Goal: Information Seeking & Learning: Learn about a topic

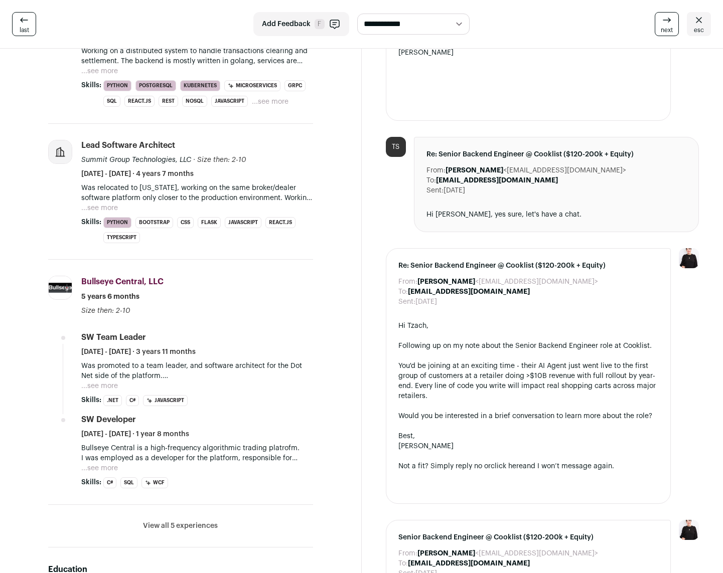
scroll to position [244, 0]
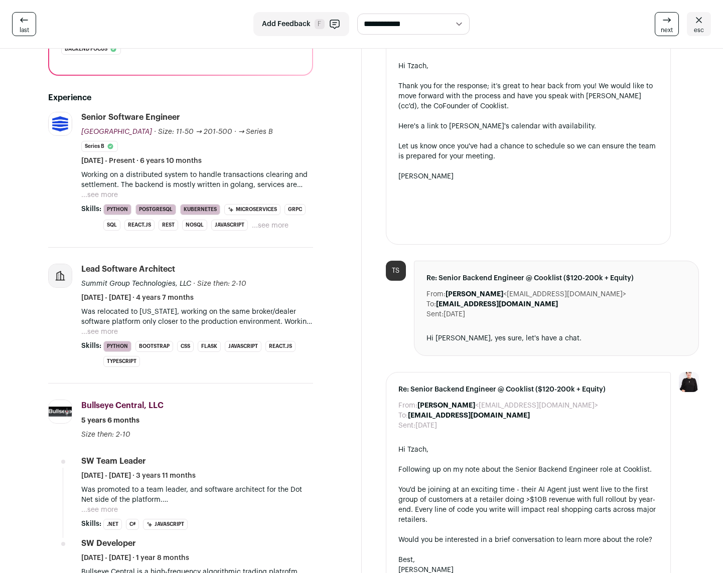
click at [109, 194] on button "...see more" at bounding box center [99, 195] width 37 height 10
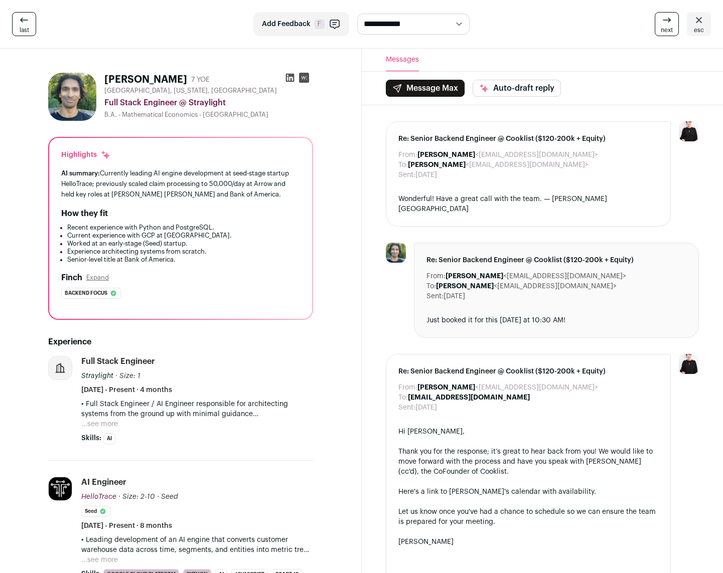
click at [111, 423] on button "...see more" at bounding box center [99, 424] width 37 height 10
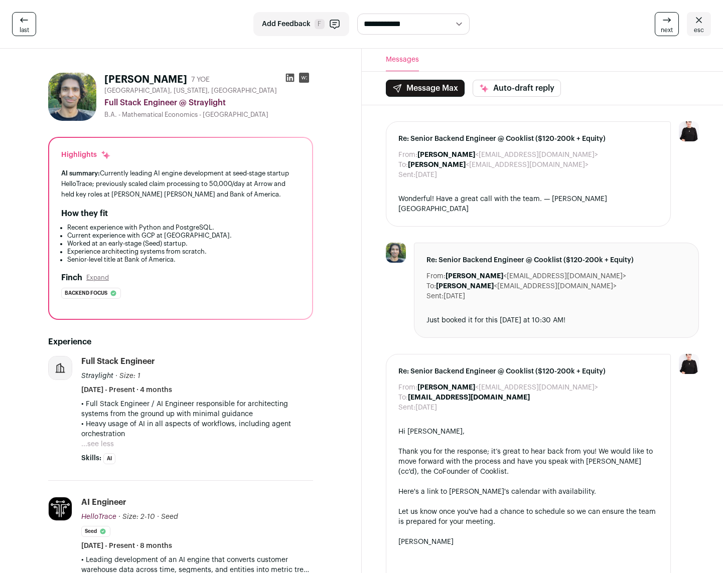
drag, startPoint x: 121, startPoint y: 403, endPoint x: 229, endPoint y: 432, distance: 111.7
click at [229, 432] on div "• Full Stack Engineer / AI Engineer responsible for architecting systems from t…" at bounding box center [197, 419] width 232 height 40
click at [229, 432] on p "• Heavy usage of AI in all aspects of workflows, including agent orchestration" at bounding box center [197, 429] width 232 height 20
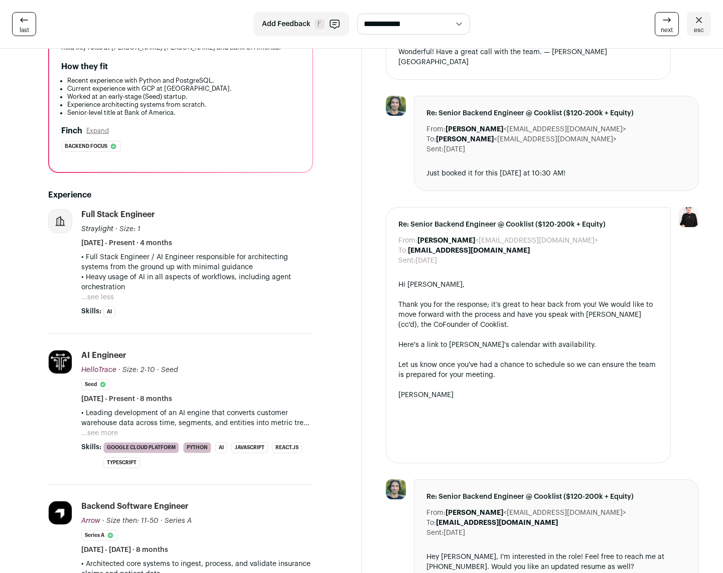
click at [106, 433] on button "...see more" at bounding box center [99, 433] width 37 height 10
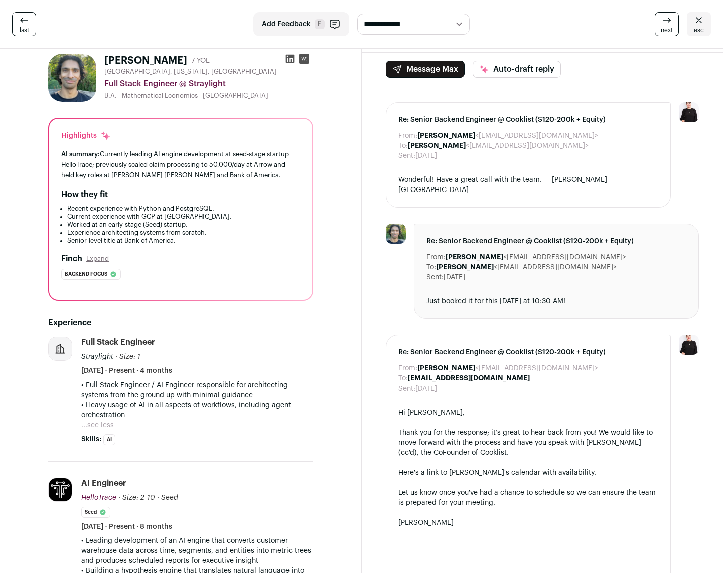
scroll to position [0, 0]
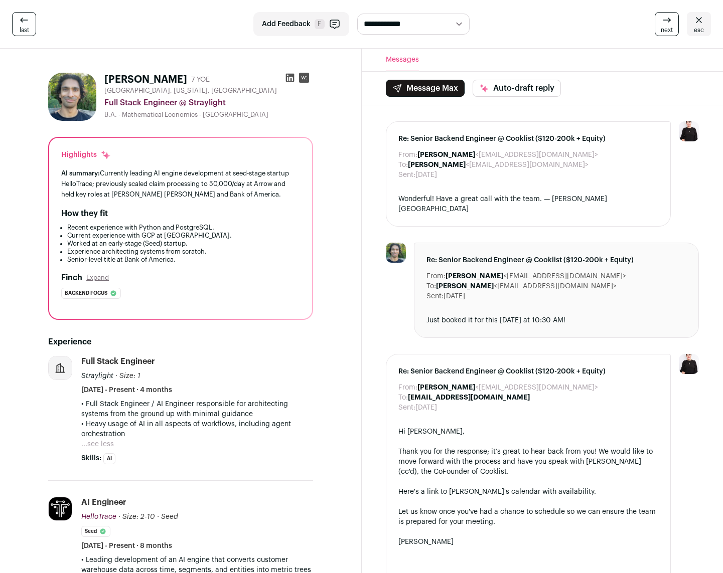
click at [289, 77] on icon at bounding box center [290, 78] width 10 height 10
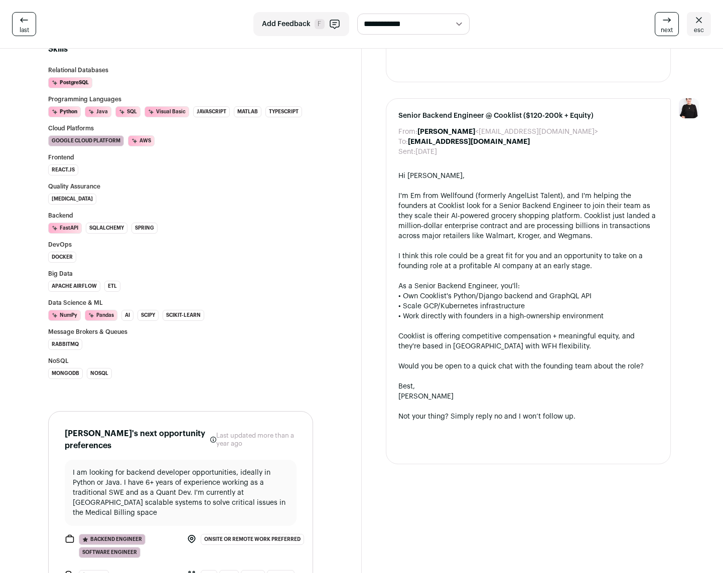
scroll to position [1151, 0]
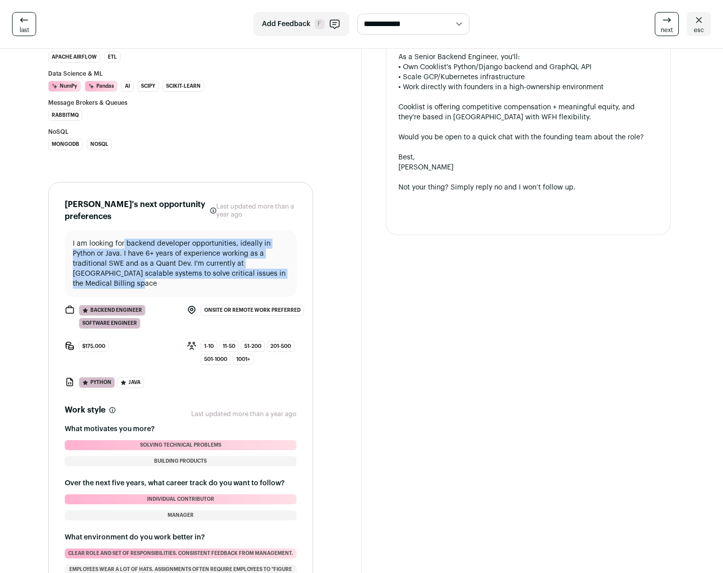
drag, startPoint x: 123, startPoint y: 242, endPoint x: 164, endPoint y: 285, distance: 59.3
click at [164, 285] on p "I am looking for backend developer opportunities, ideally in Python or Java. I …" at bounding box center [181, 264] width 216 height 50
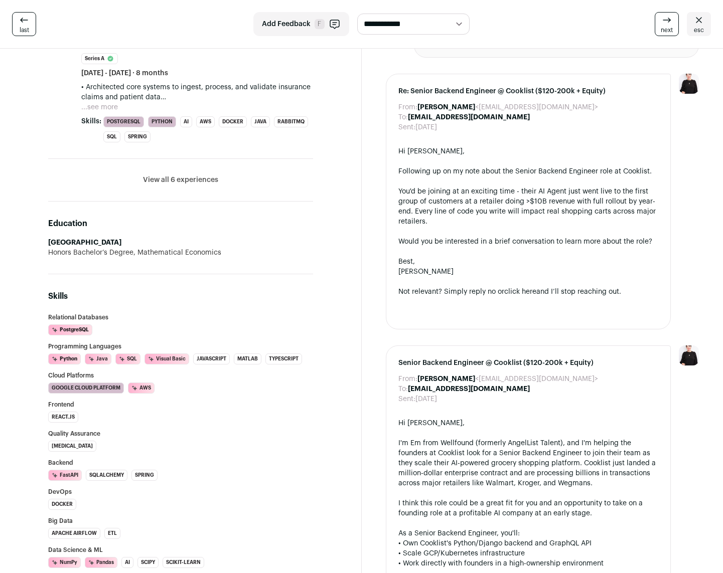
scroll to position [349, 0]
